Goal: Transaction & Acquisition: Purchase product/service

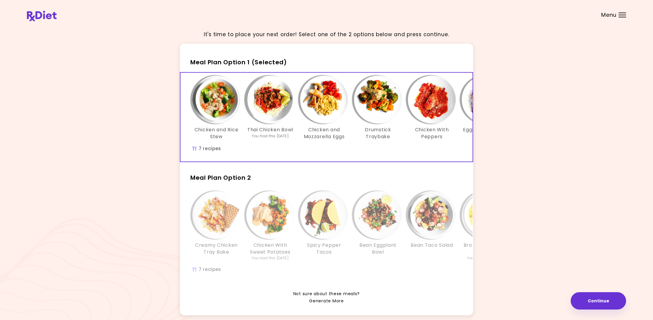
click at [325, 301] on link "Generate More" at bounding box center [326, 301] width 34 height 7
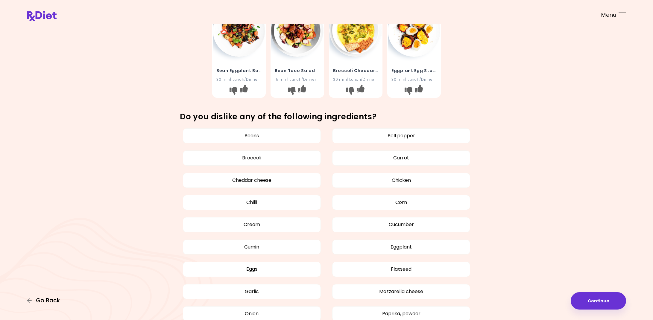
scroll to position [238, 0]
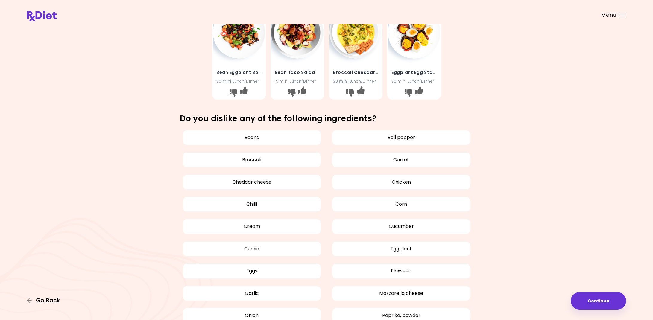
click at [42, 299] on span "Go Back" at bounding box center [48, 300] width 24 height 7
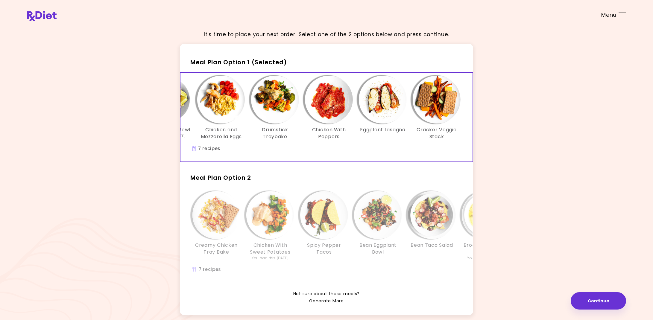
scroll to position [0, 103]
click at [244, 179] on span "Meal Plan Option 2" at bounding box center [220, 178] width 61 height 8
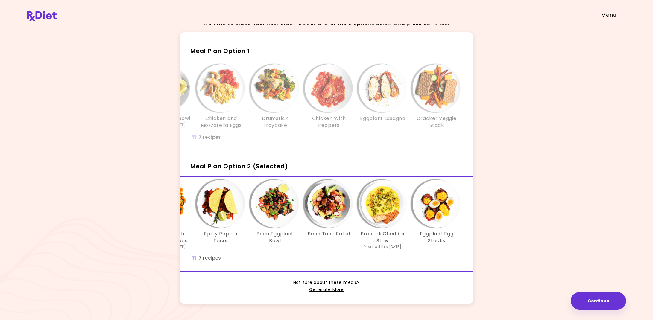
scroll to position [11, 0]
click at [319, 287] on link "Generate More" at bounding box center [326, 289] width 34 height 7
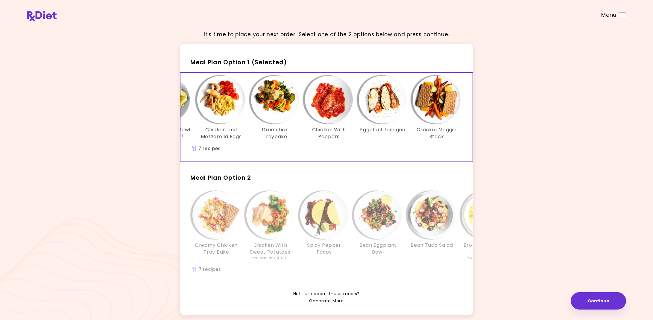
scroll to position [0, 103]
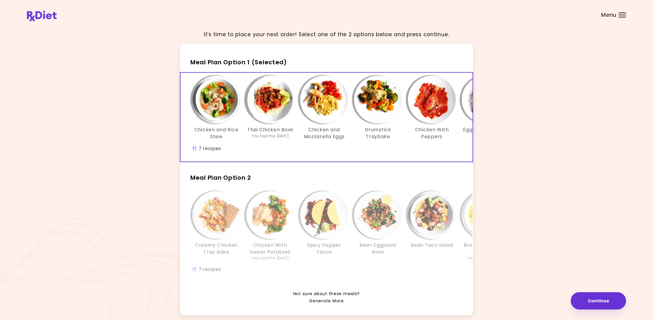
click at [321, 300] on link "Generate More" at bounding box center [326, 301] width 34 height 7
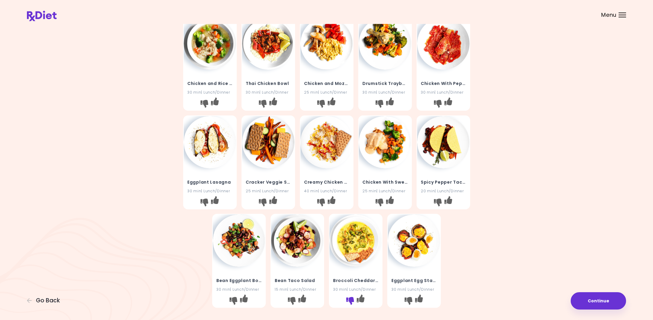
scroll to position [30, 0]
click at [361, 297] on icon "I like this recipe" at bounding box center [361, 299] width 8 height 8
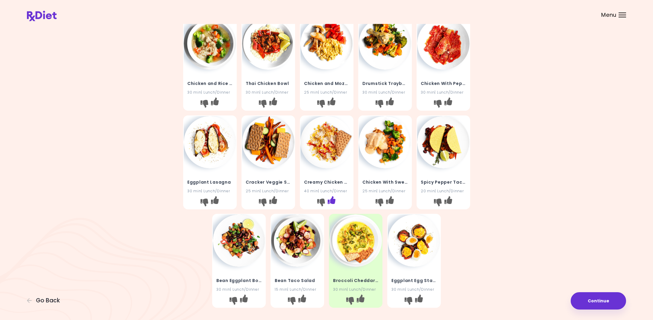
click at [330, 199] on icon "I like this recipe" at bounding box center [331, 200] width 8 height 8
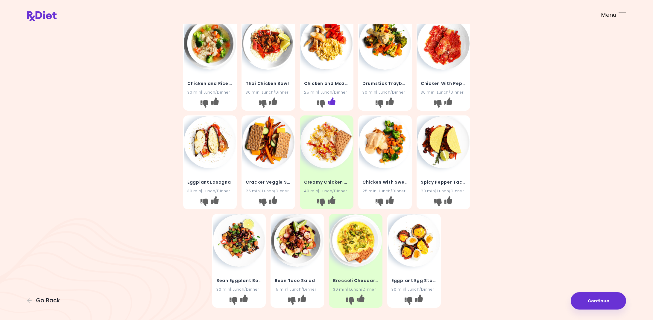
click at [332, 100] on icon "I like this recipe" at bounding box center [331, 102] width 8 height 8
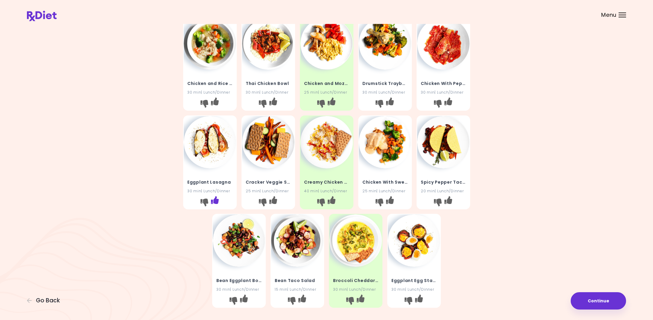
click at [215, 201] on icon "I like this recipe" at bounding box center [215, 200] width 8 height 8
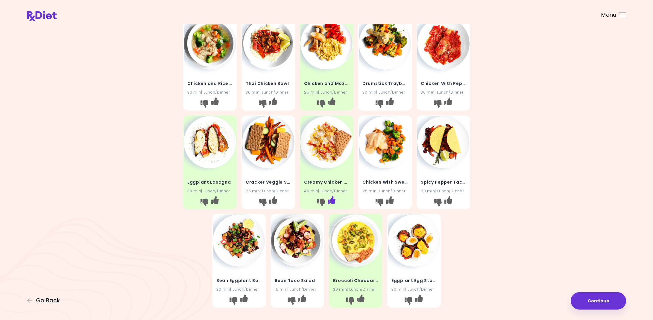
click at [331, 199] on icon "I like this recipe" at bounding box center [331, 200] width 8 height 8
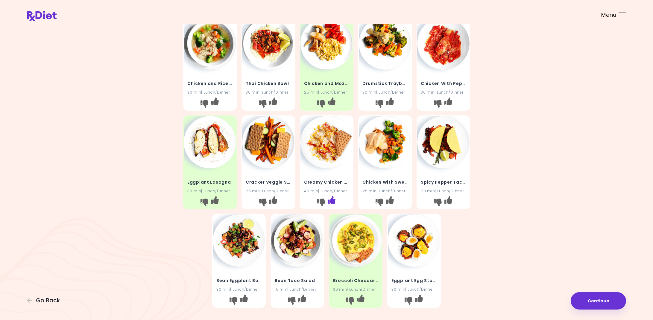
click at [332, 200] on icon "I like this recipe" at bounding box center [331, 200] width 8 height 8
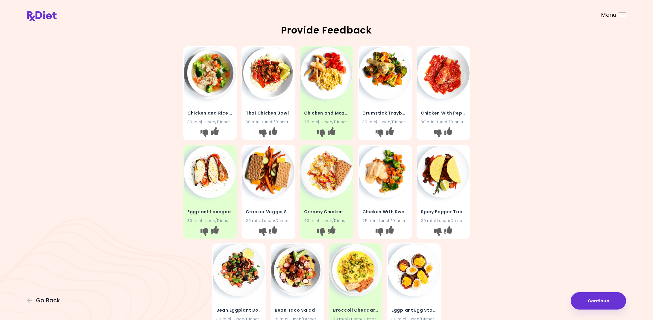
scroll to position [0, 0]
click at [275, 130] on icon "I like this recipe" at bounding box center [273, 131] width 8 height 8
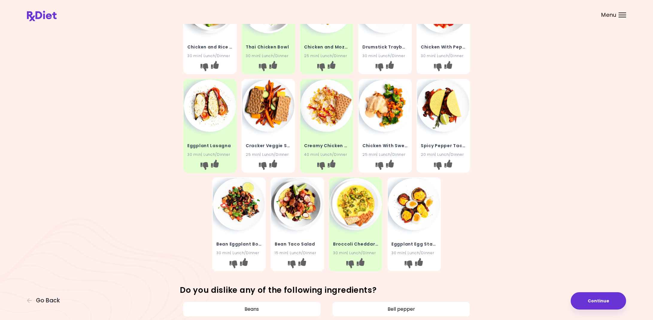
scroll to position [67, 0]
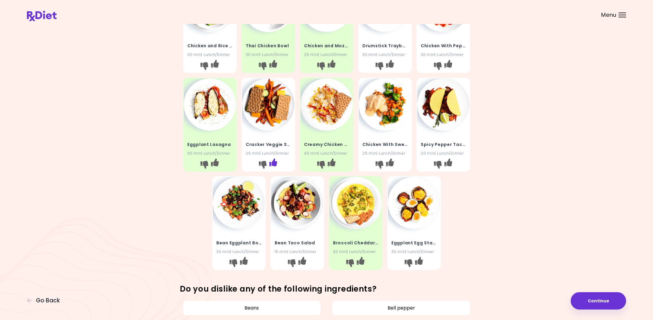
click at [276, 161] on icon "I like this recipe" at bounding box center [273, 162] width 8 height 8
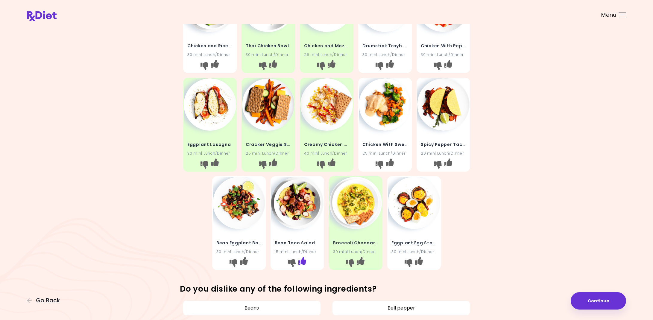
click at [305, 259] on icon "I like this recipe" at bounding box center [302, 261] width 8 height 8
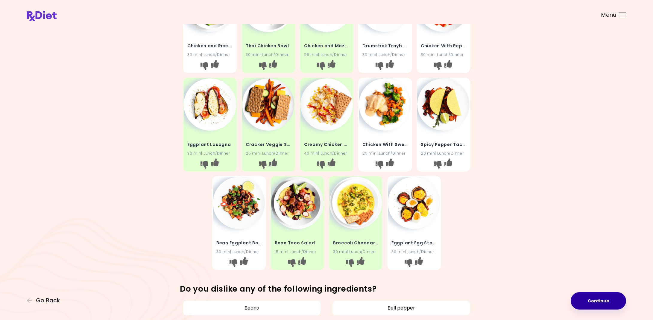
click at [604, 300] on button "Continue" at bounding box center [598, 300] width 55 height 17
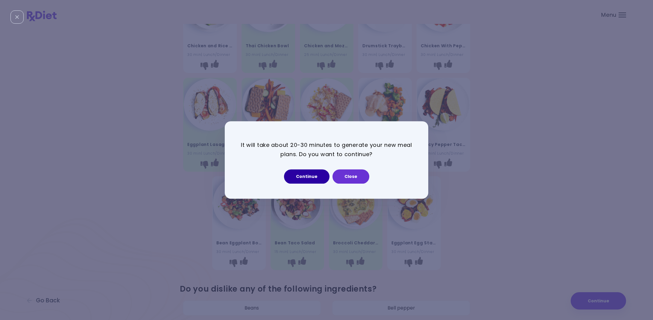
click at [318, 177] on button "Continue" at bounding box center [306, 177] width 45 height 14
select select "*"
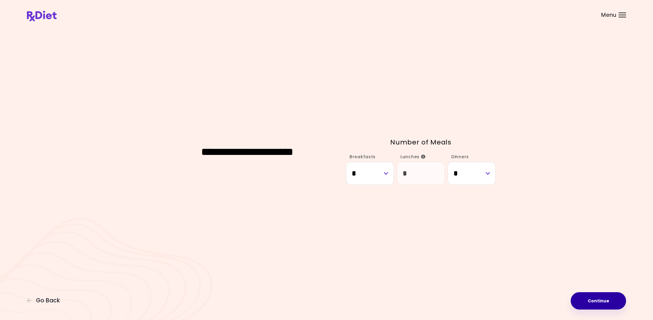
click at [596, 299] on button "Continue" at bounding box center [598, 300] width 55 height 17
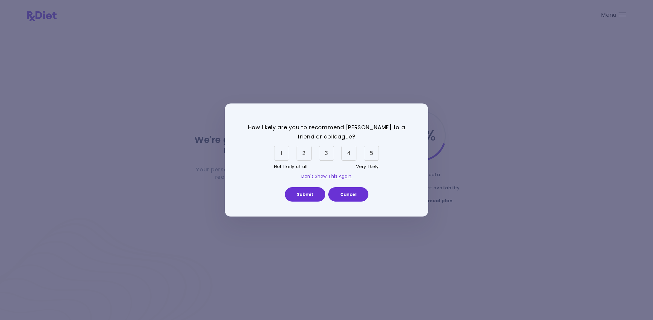
click at [351, 153] on div "4" at bounding box center [348, 153] width 15 height 15
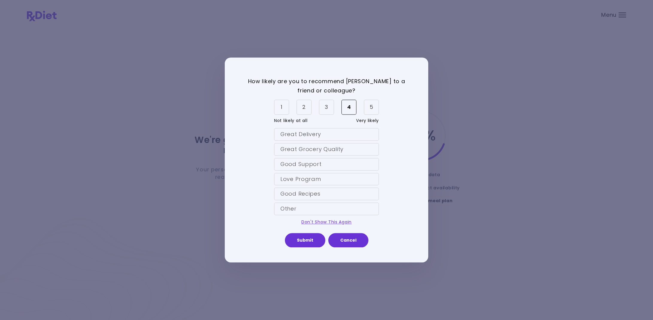
click at [367, 135] on div "Great Delivery" at bounding box center [326, 134] width 105 height 13
click at [313, 239] on button "Submit" at bounding box center [305, 240] width 40 height 14
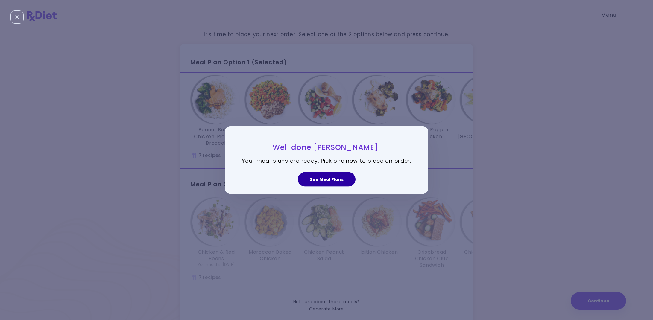
click at [319, 180] on button "See Meal Plans" at bounding box center [327, 179] width 58 height 14
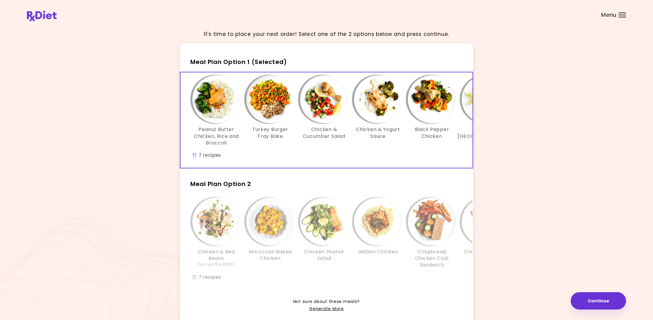
scroll to position [0, 0]
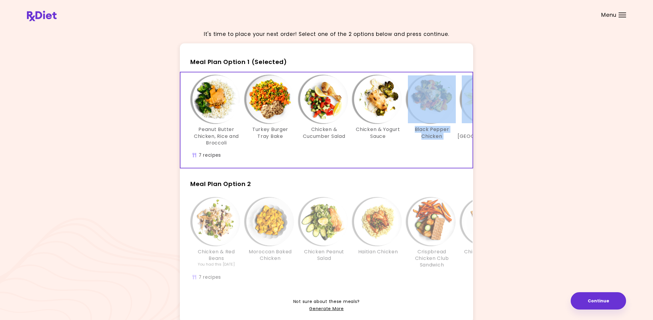
drag, startPoint x: 467, startPoint y: 117, endPoint x: 440, endPoint y: 116, distance: 27.0
click at [441, 115] on div "Peanut Butter Chicken, Rice and Broccoli Turkey Burger Tray Bake Chicken & Cucu…" at bounding box center [377, 113] width 377 height 77
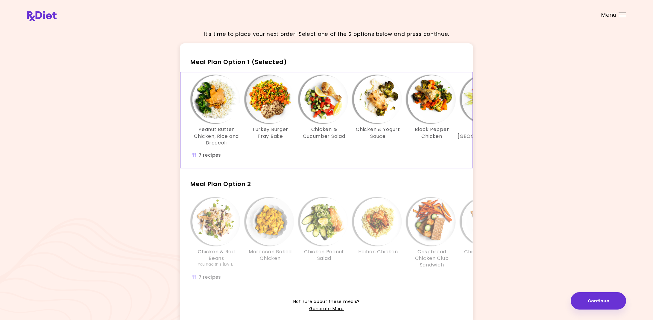
click at [470, 150] on div "Peanut Butter Chicken, Rice and Broccoli Turkey Burger Tray Bake Chicken & Cucu…" at bounding box center [377, 113] width 377 height 77
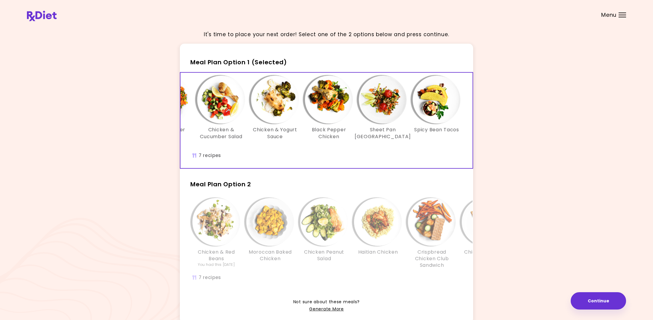
scroll to position [0, 0]
click at [249, 182] on span "Meal Plan Option 2" at bounding box center [220, 184] width 61 height 8
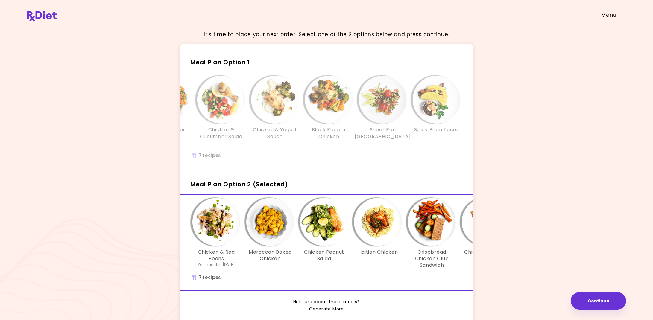
click at [217, 62] on span "Meal Plan Option 1" at bounding box center [220, 62] width 60 height 8
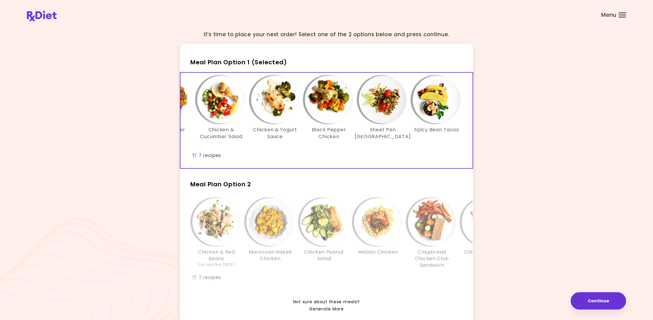
click at [324, 307] on link "Generate More" at bounding box center [326, 309] width 34 height 7
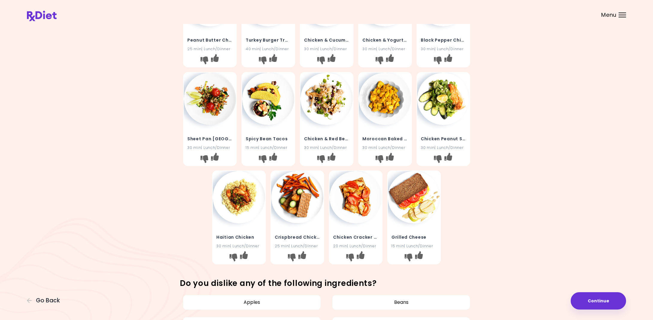
scroll to position [72, 0]
click at [45, 301] on span "Go Back" at bounding box center [48, 300] width 24 height 7
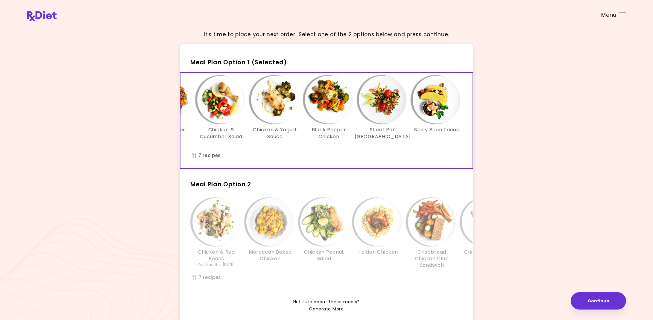
scroll to position [0, 103]
click at [598, 302] on button "Continue" at bounding box center [598, 300] width 55 height 17
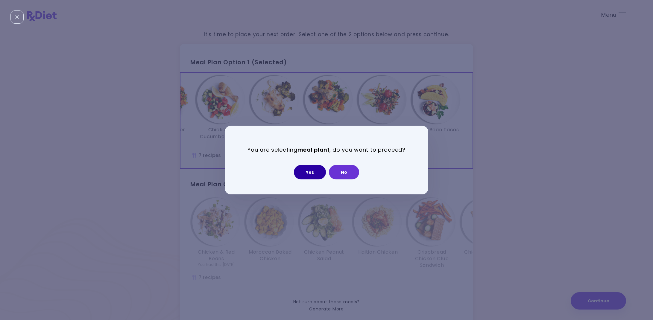
click at [311, 172] on button "Yes" at bounding box center [310, 172] width 32 height 14
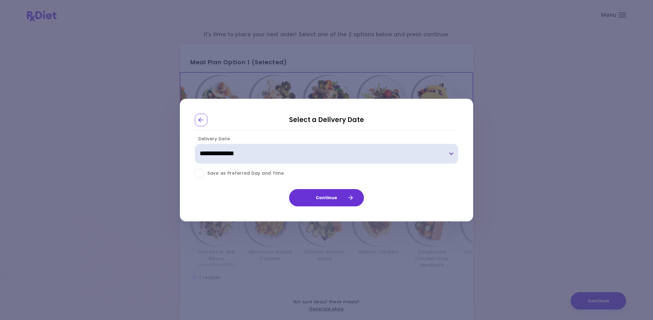
select select "**********"
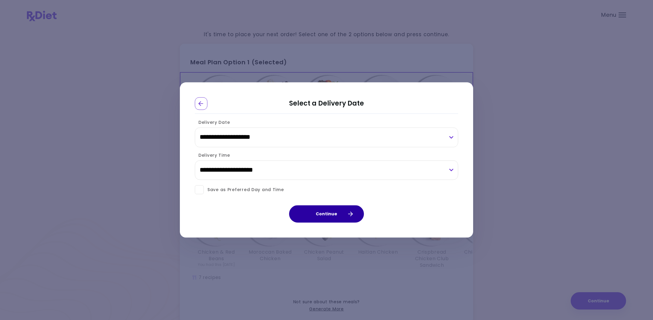
click at [332, 211] on button "Continue" at bounding box center [326, 214] width 75 height 17
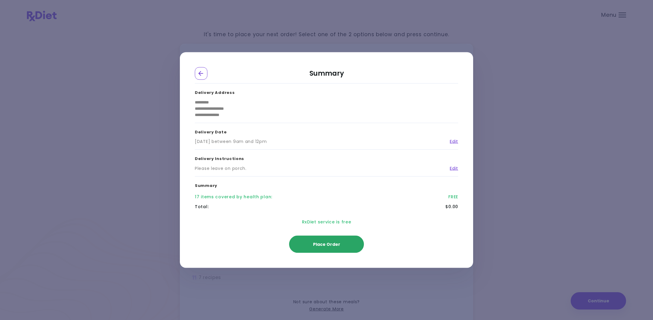
click at [323, 245] on span "Place Order" at bounding box center [326, 244] width 27 height 6
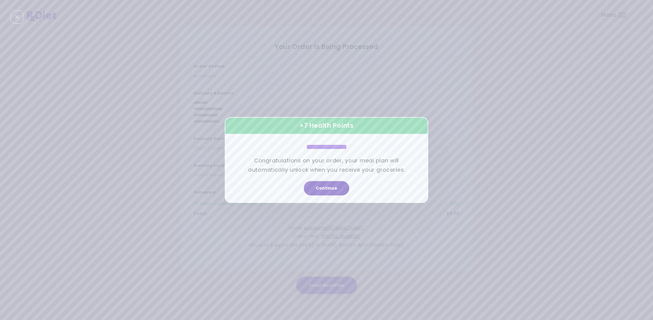
click at [325, 187] on button "Continue" at bounding box center [326, 188] width 45 height 14
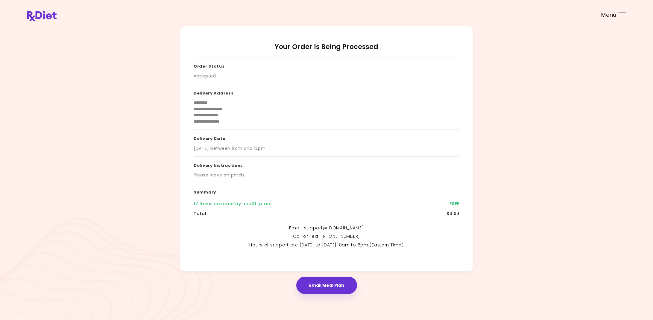
click at [323, 282] on button "Email Meal Plan" at bounding box center [326, 285] width 61 height 17
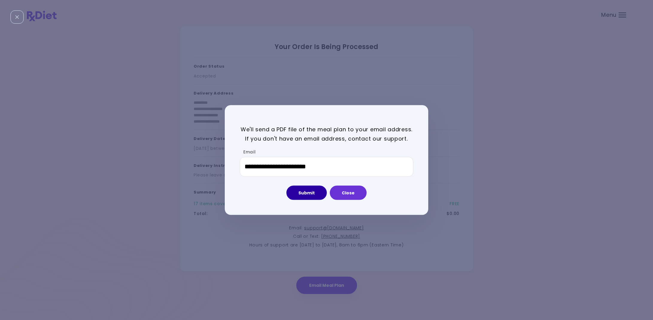
click at [306, 189] on button "Submit" at bounding box center [306, 192] width 40 height 14
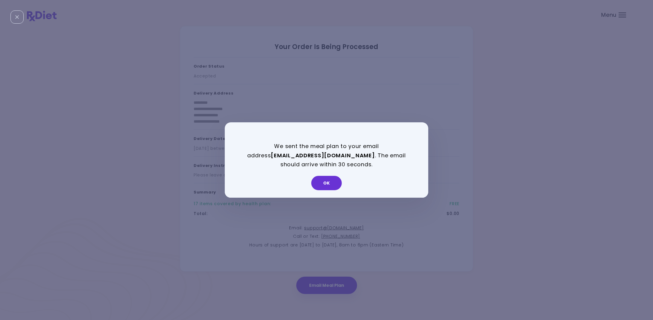
click at [327, 182] on button "OK" at bounding box center [326, 183] width 31 height 14
